Goal: Transaction & Acquisition: Purchase product/service

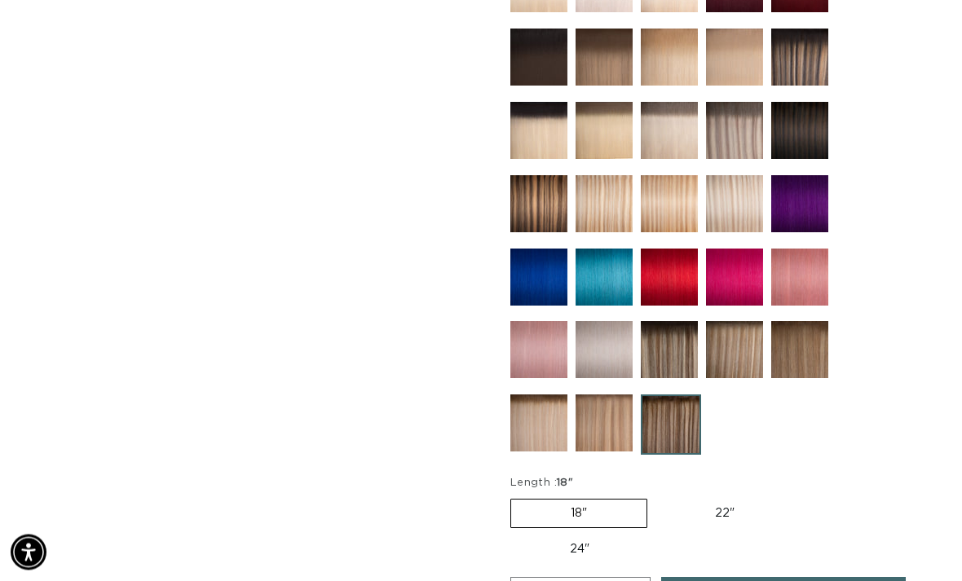
scroll to position [799, 0]
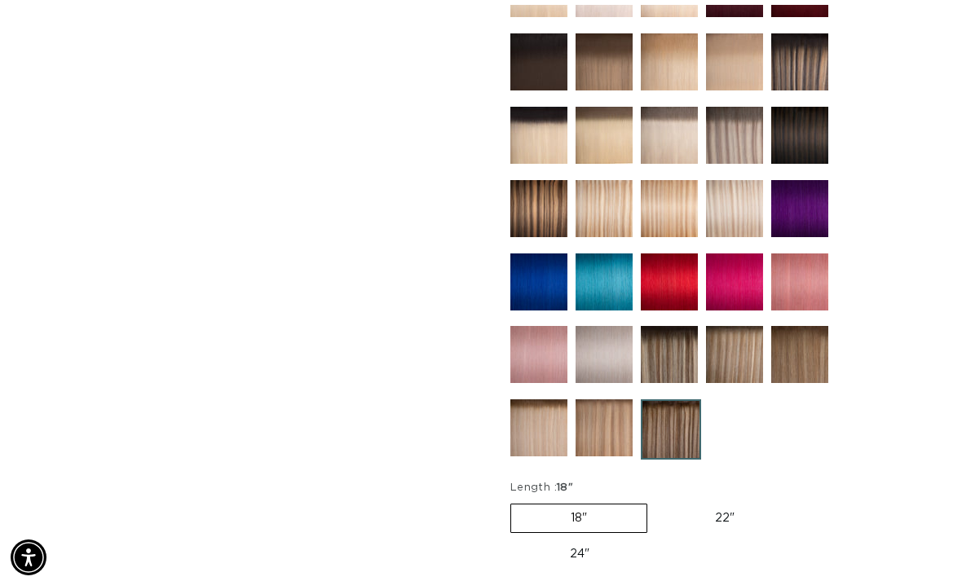
click at [791, 29] on img at bounding box center [799, 57] width 57 height 57
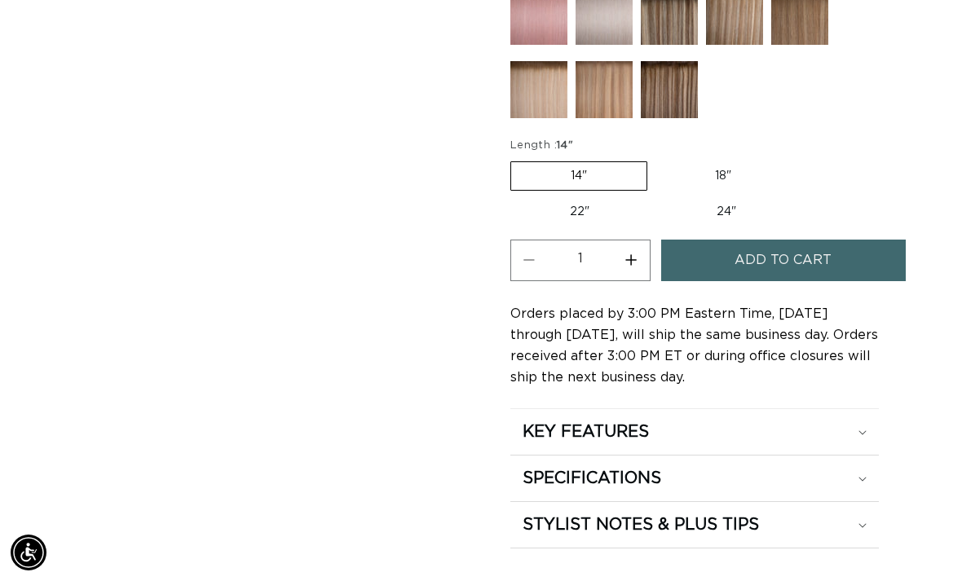
scroll to position [1186, 0]
click at [747, 240] on span "Add to cart" at bounding box center [782, 261] width 97 height 42
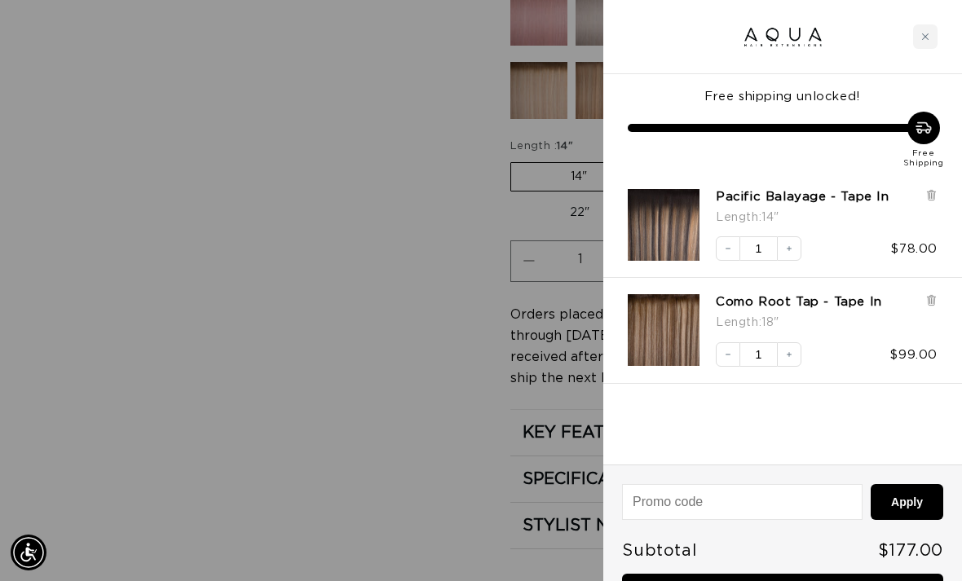
scroll to position [0, 0]
click at [926, 305] on icon at bounding box center [931, 300] width 12 height 12
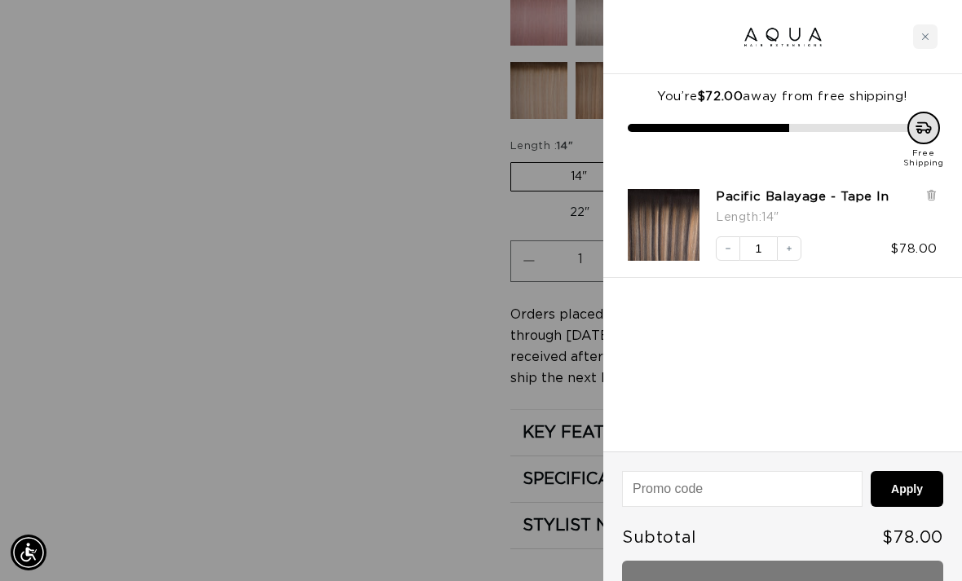
click at [690, 543] on span "Subtotal" at bounding box center [659, 538] width 74 height 16
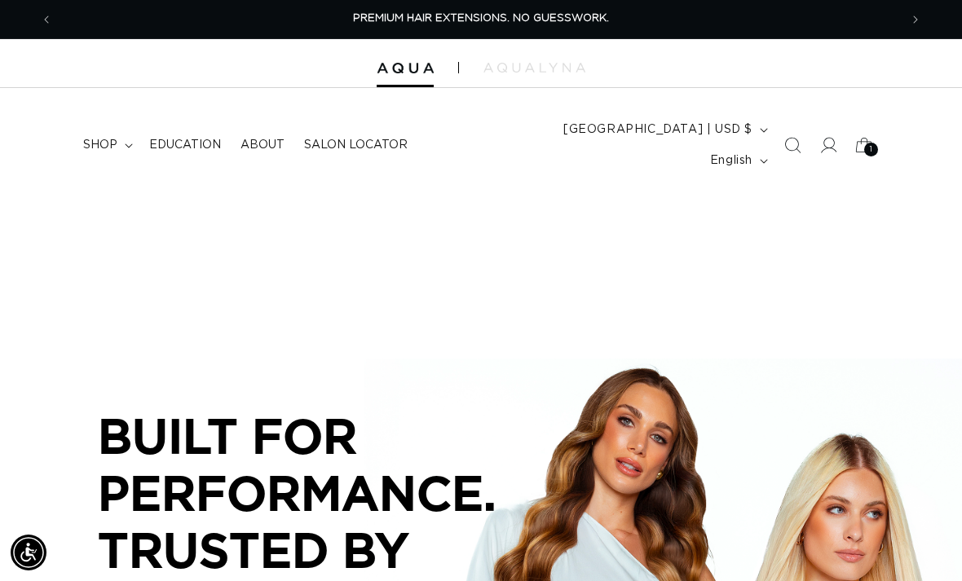
click at [134, 128] on summary "shop" at bounding box center [106, 145] width 66 height 34
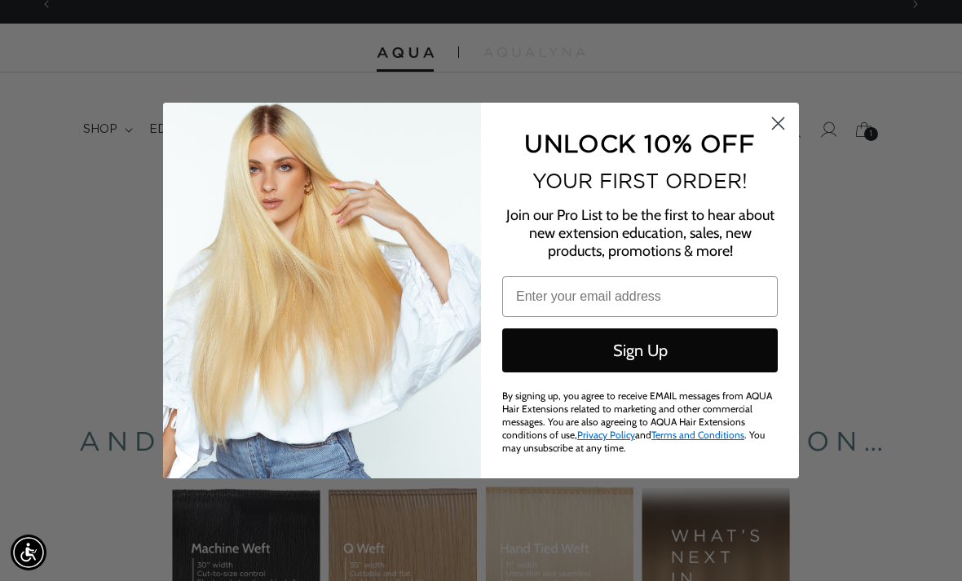
scroll to position [0, 1692]
click at [791, 137] on circle "Close dialog" at bounding box center [778, 123] width 27 height 27
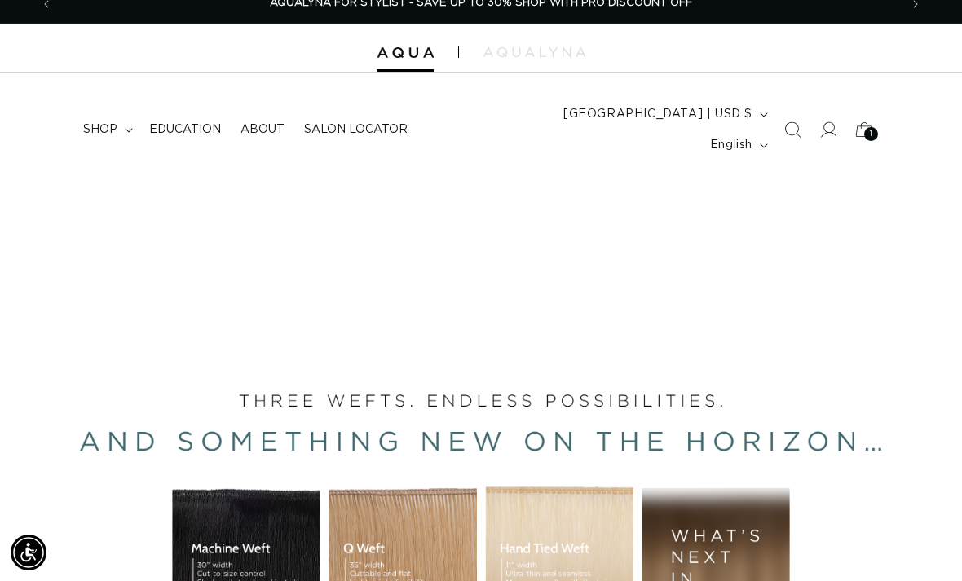
click at [126, 126] on summary "shop" at bounding box center [106, 129] width 66 height 34
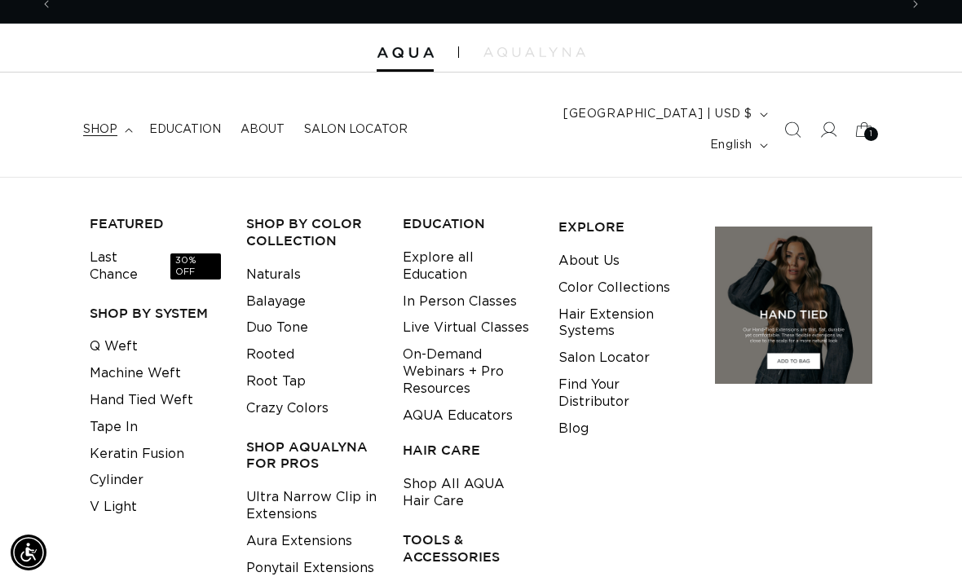
scroll to position [0, 0]
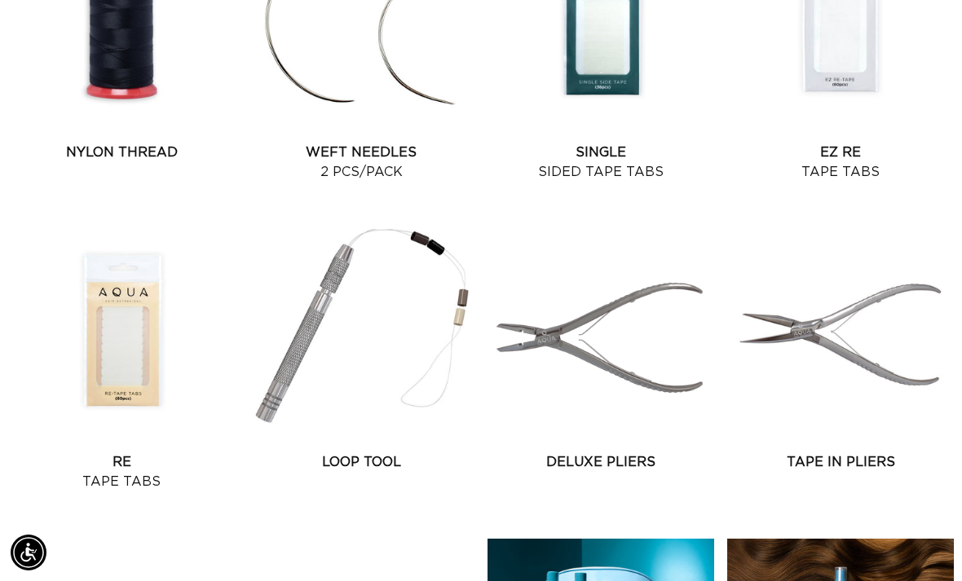
scroll to position [1461, 0]
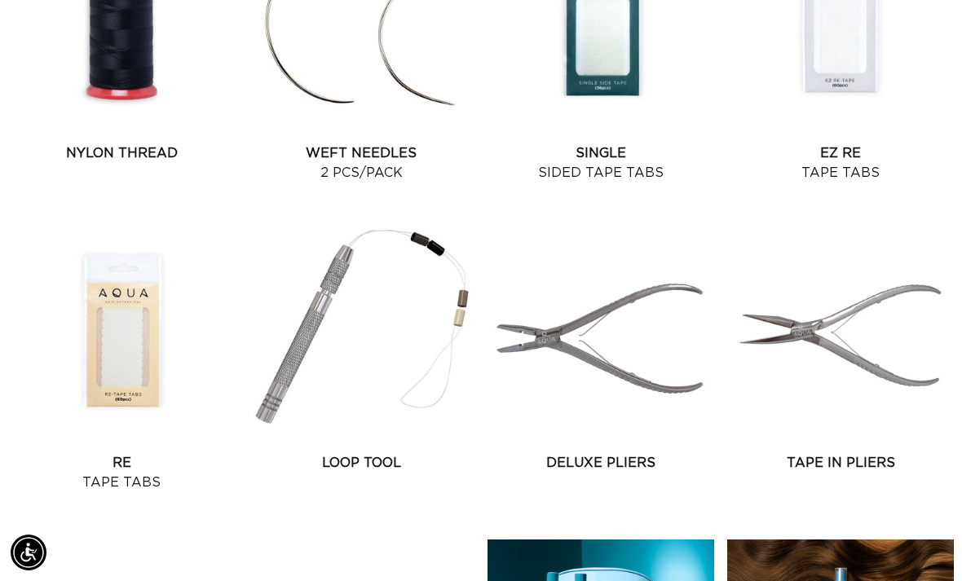
click at [133, 453] on link "Re Tape Tabs" at bounding box center [121, 472] width 227 height 39
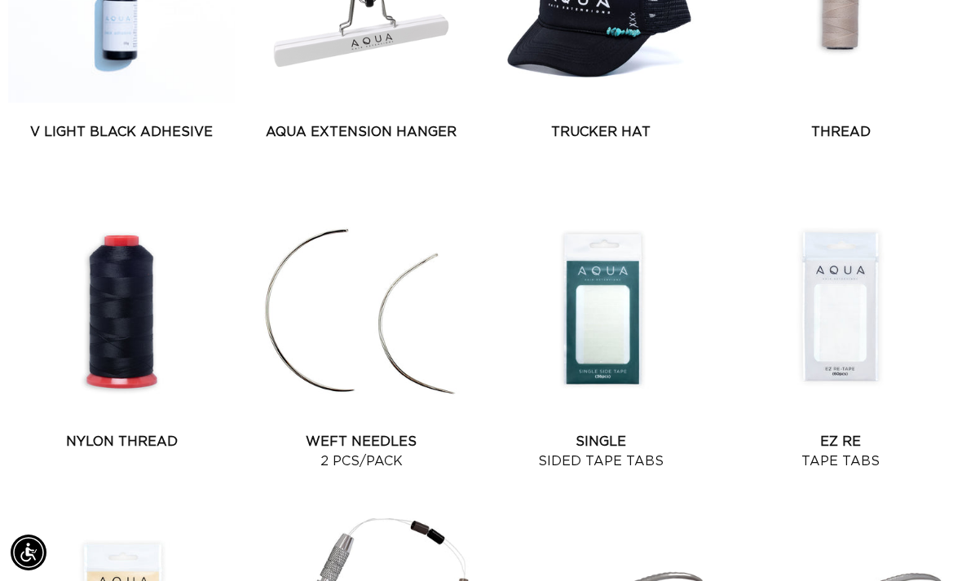
scroll to position [0, 0]
click at [840, 432] on link "EZ Re Tape Tabs" at bounding box center [840, 451] width 227 height 39
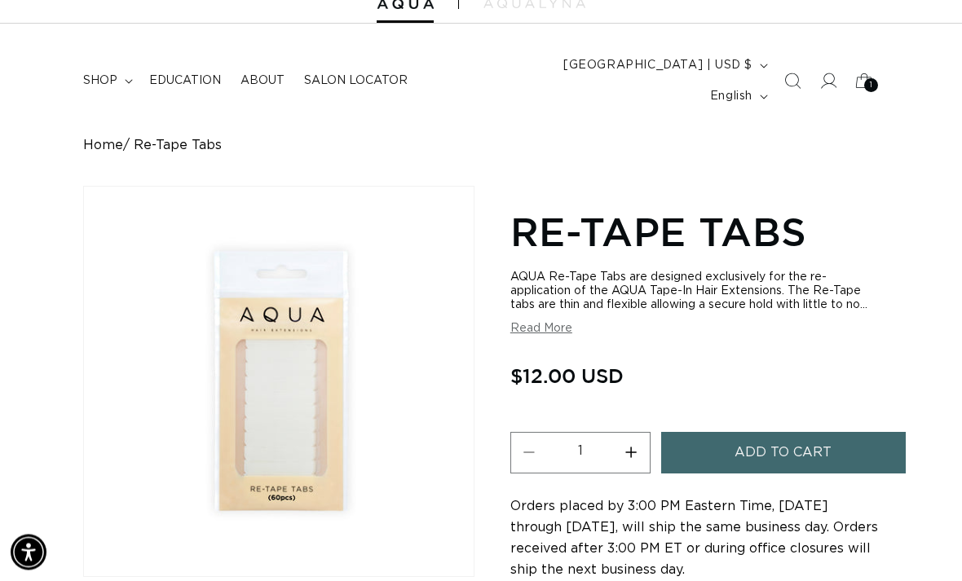
scroll to position [64, 0]
click at [694, 445] on button "Add to cart" at bounding box center [783, 453] width 245 height 42
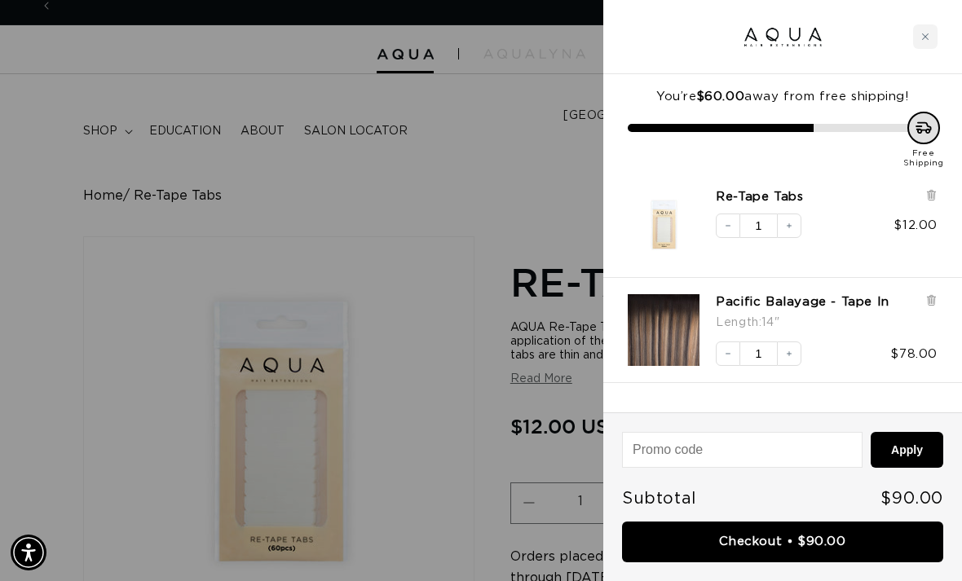
scroll to position [0, 0]
click at [935, 44] on div "Close cart" at bounding box center [925, 36] width 24 height 24
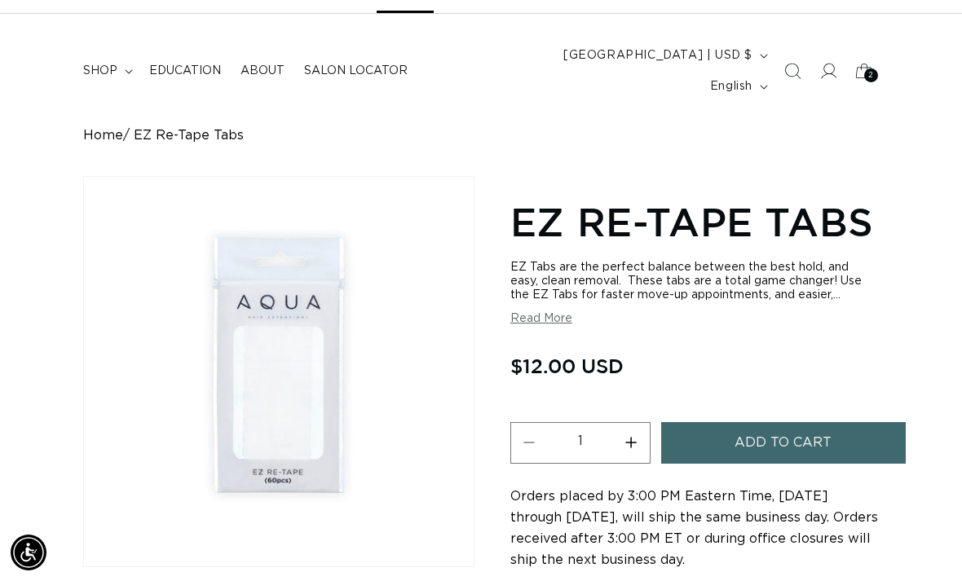
scroll to position [0, 846]
click at [729, 426] on button "Add to cart" at bounding box center [783, 443] width 245 height 42
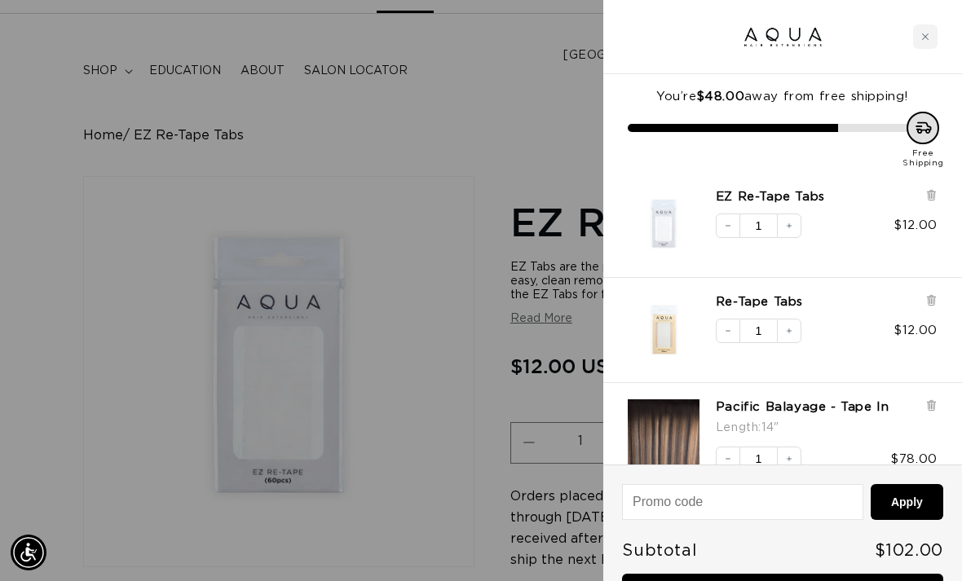
click at [933, 294] on icon at bounding box center [931, 300] width 12 height 12
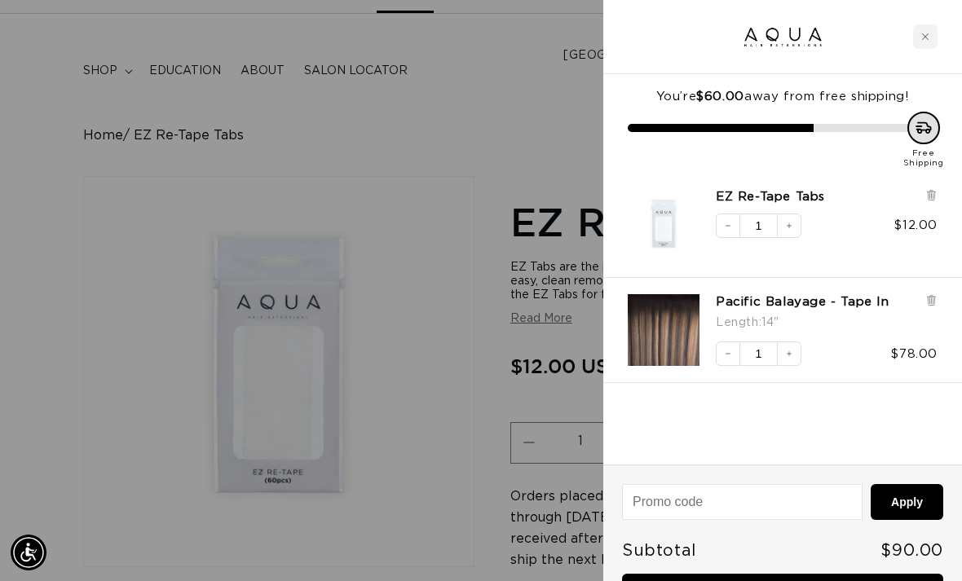
scroll to position [0, 1692]
